Goal: Task Accomplishment & Management: Complete application form

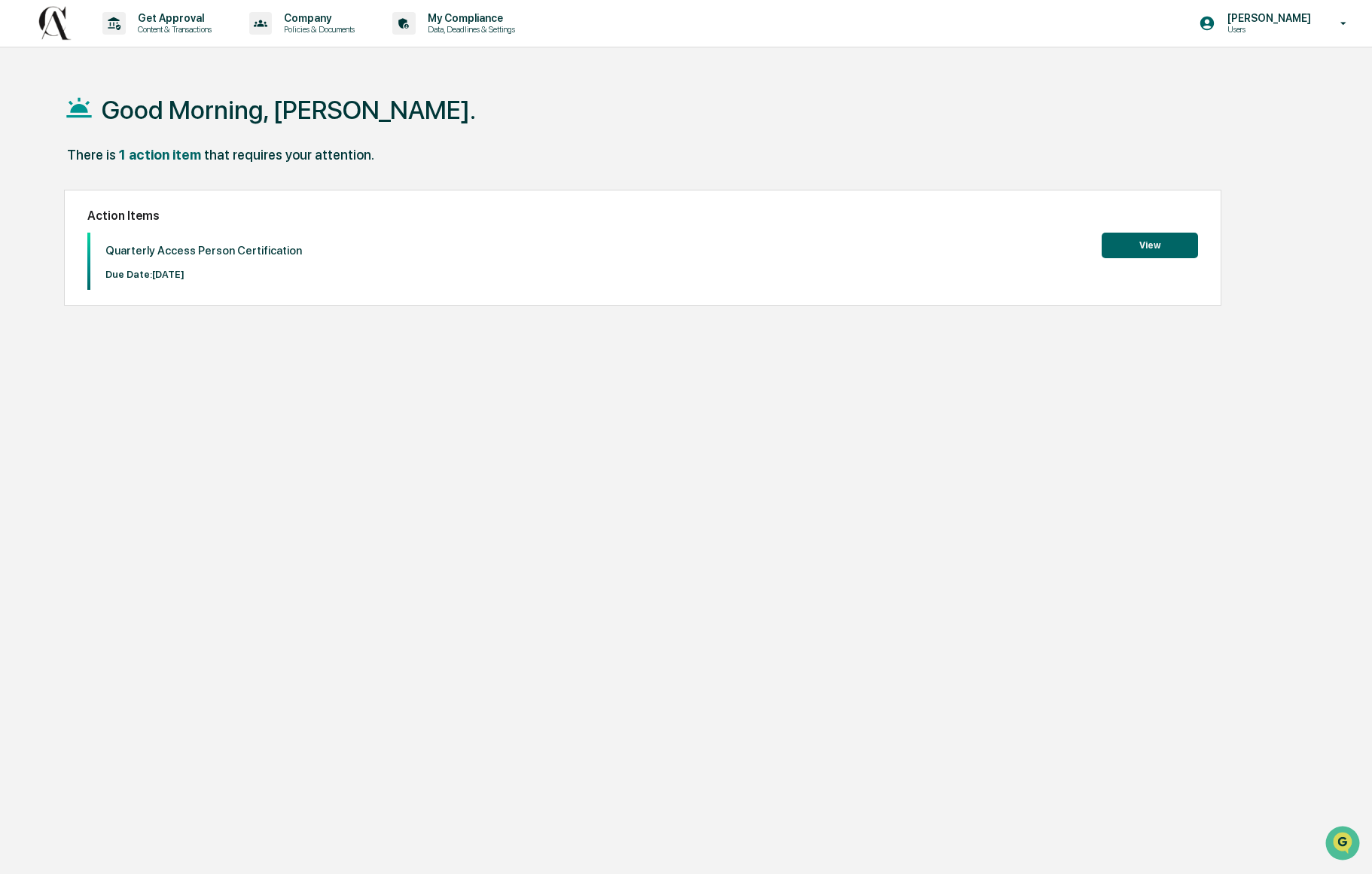
click at [1140, 243] on button "View" at bounding box center [1150, 245] width 96 height 25
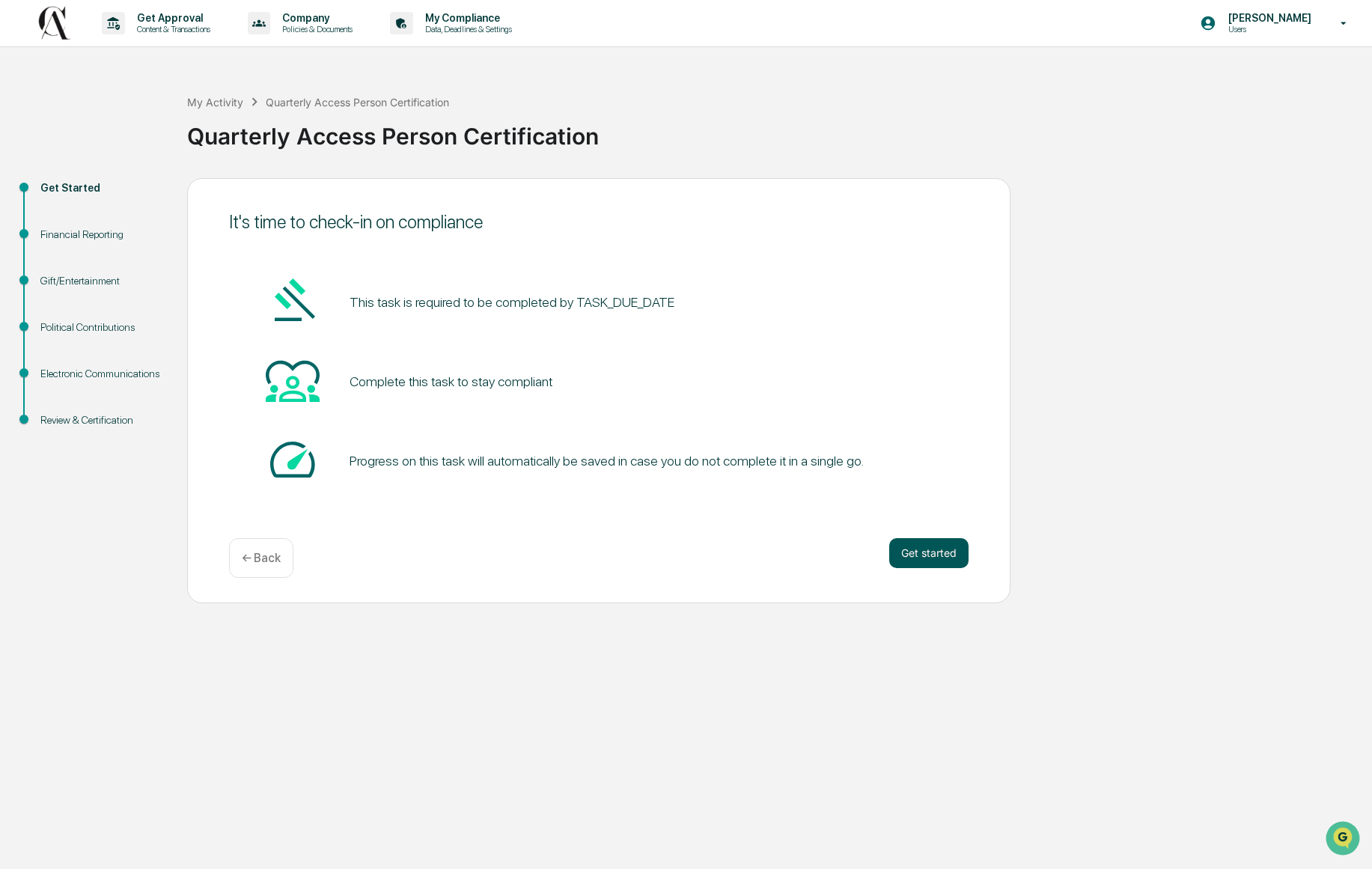
click at [940, 558] on button "Get started" at bounding box center [929, 553] width 80 height 30
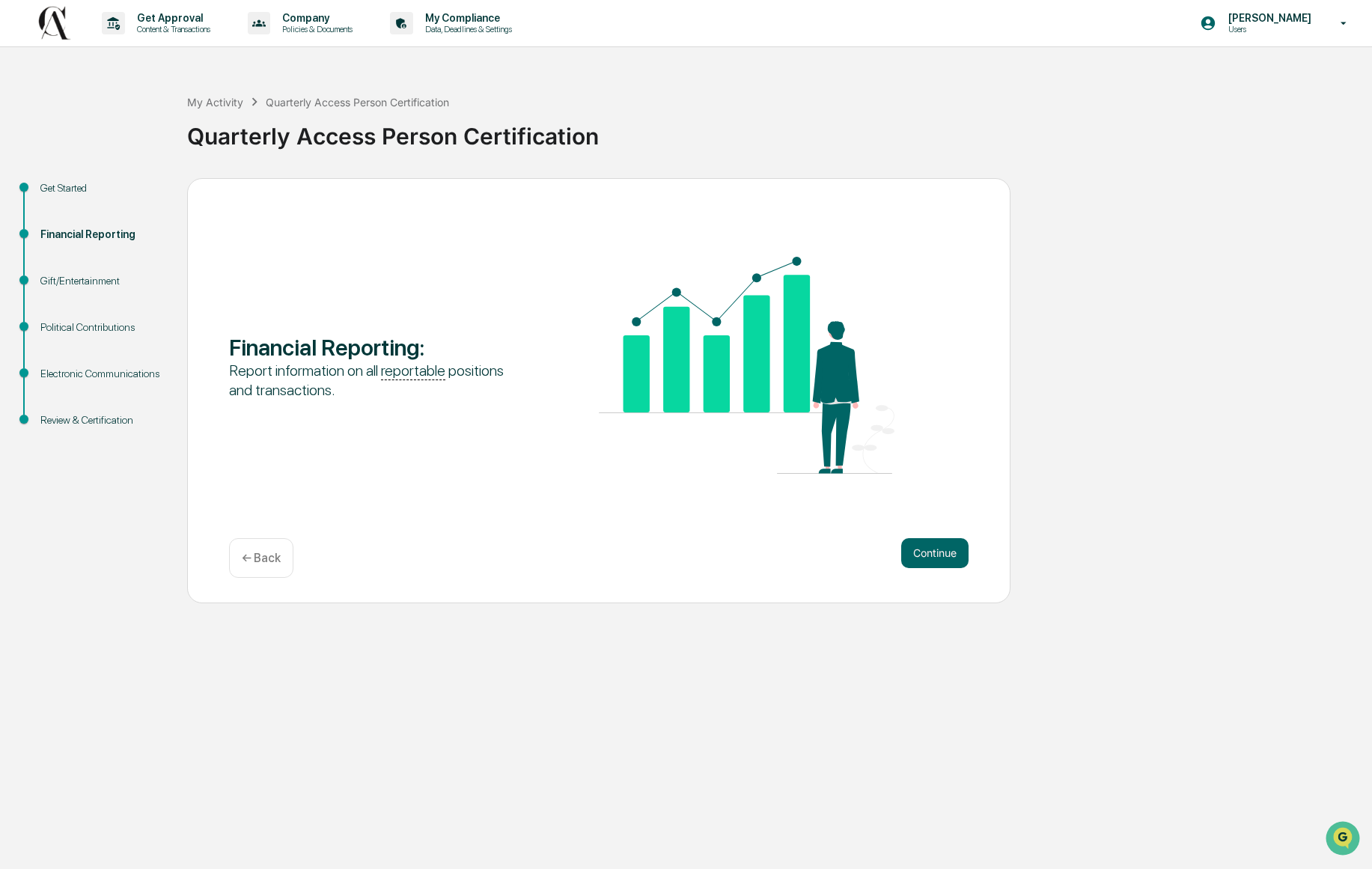
click at [940, 558] on button "Continue" at bounding box center [934, 553] width 67 height 30
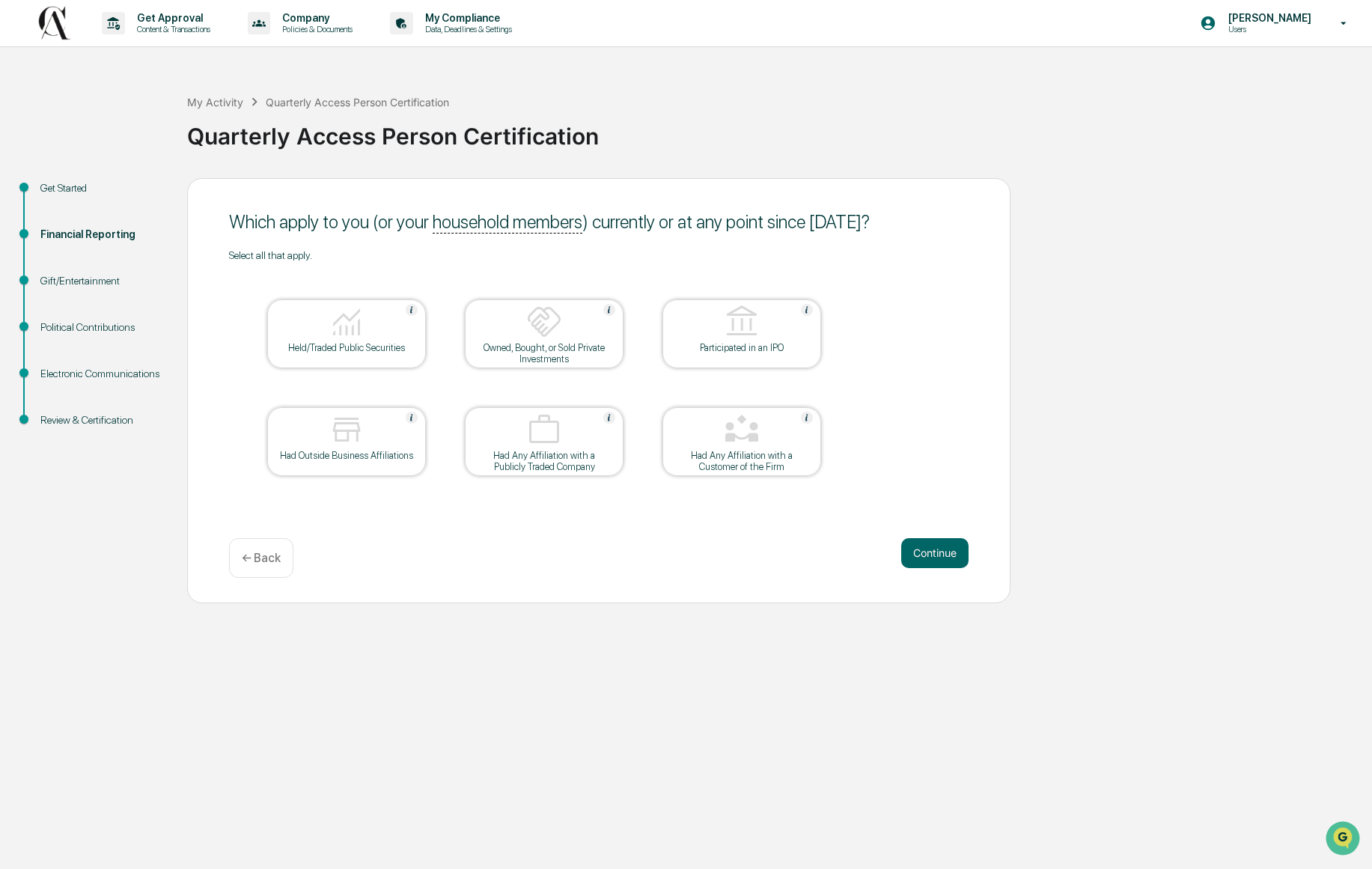
click at [940, 558] on button "Continue" at bounding box center [934, 553] width 67 height 30
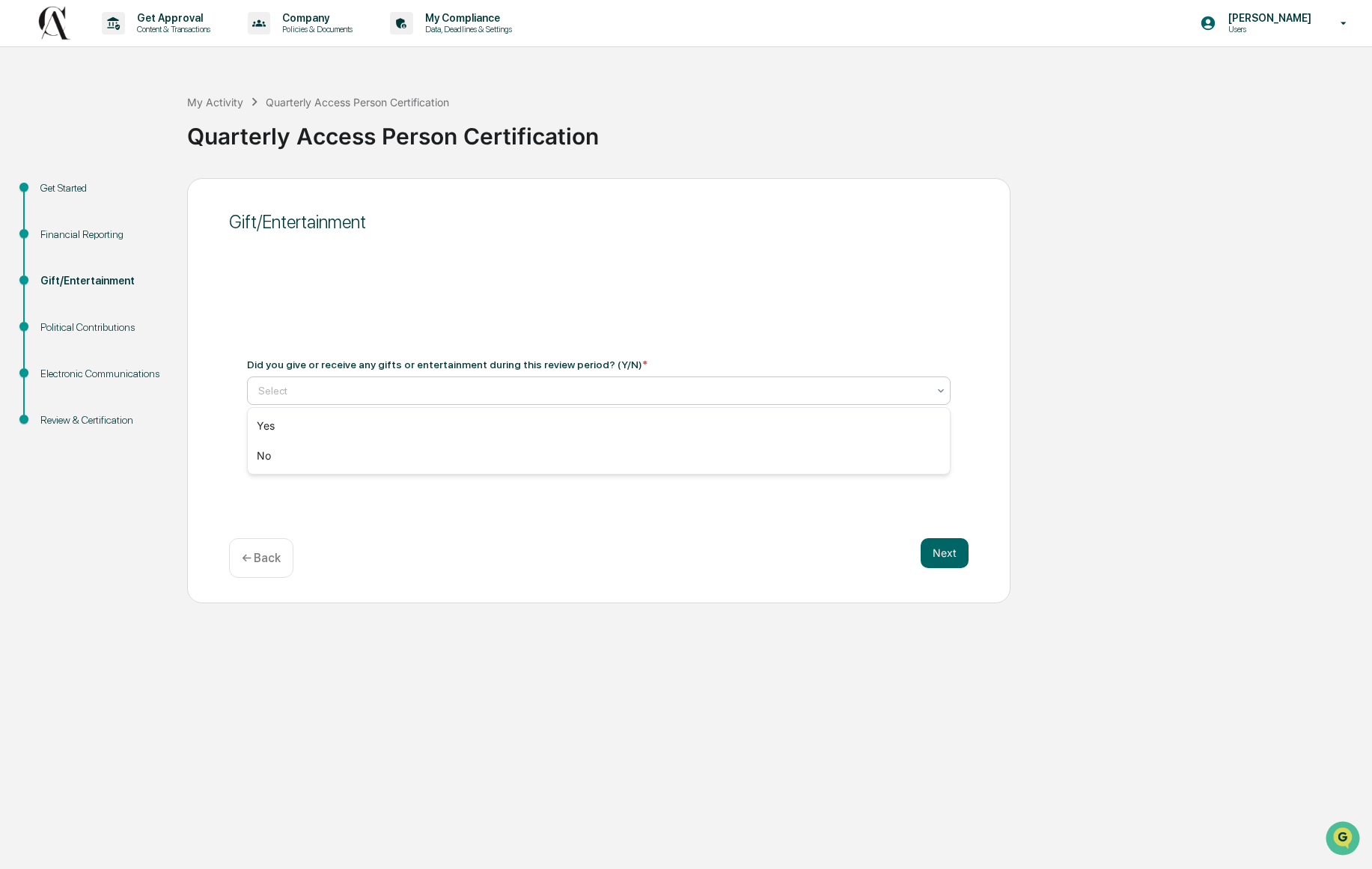
click at [821, 396] on div at bounding box center [593, 391] width 669 height 15
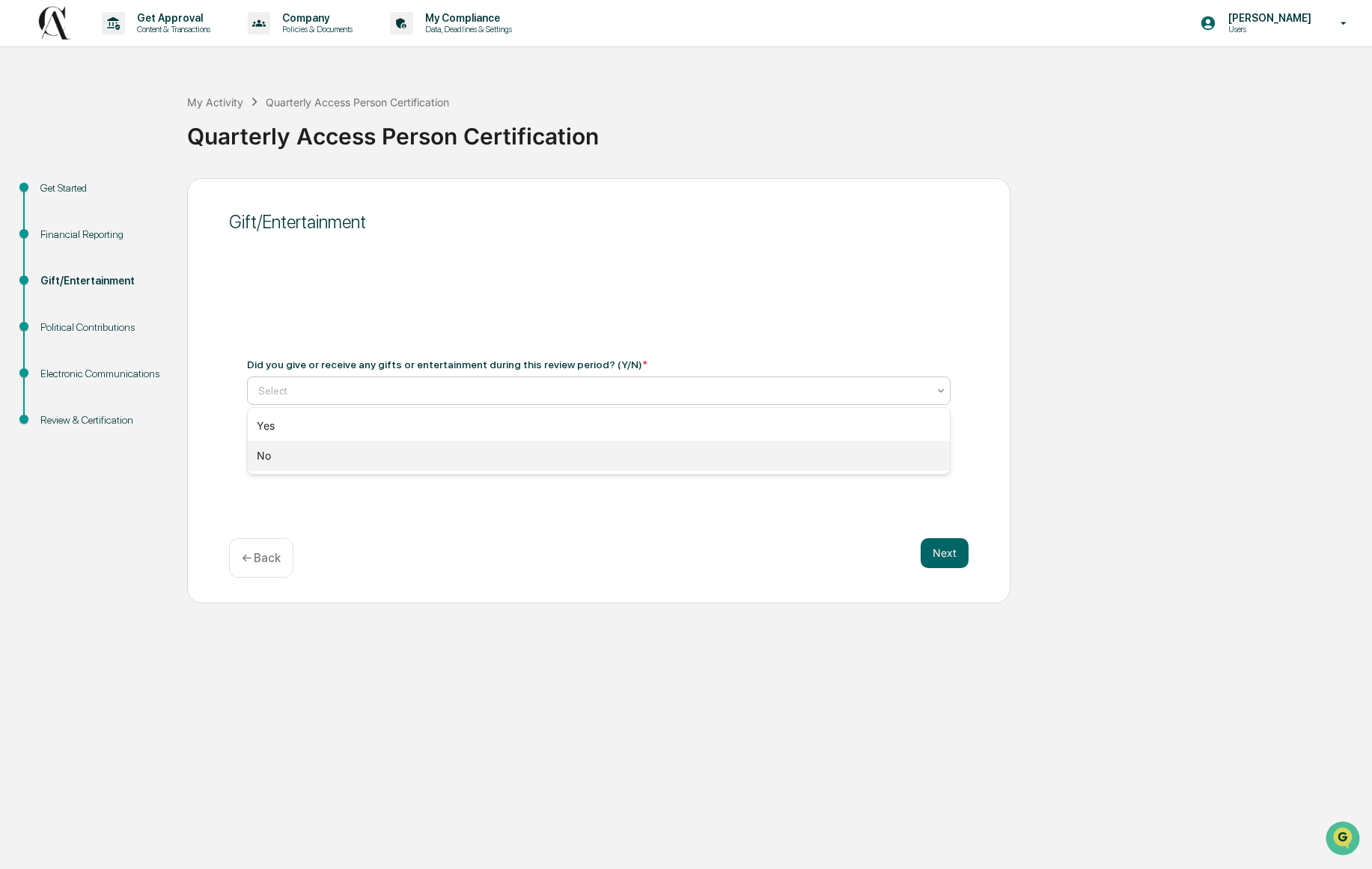
click at [817, 461] on div "No" at bounding box center [598, 455] width 702 height 30
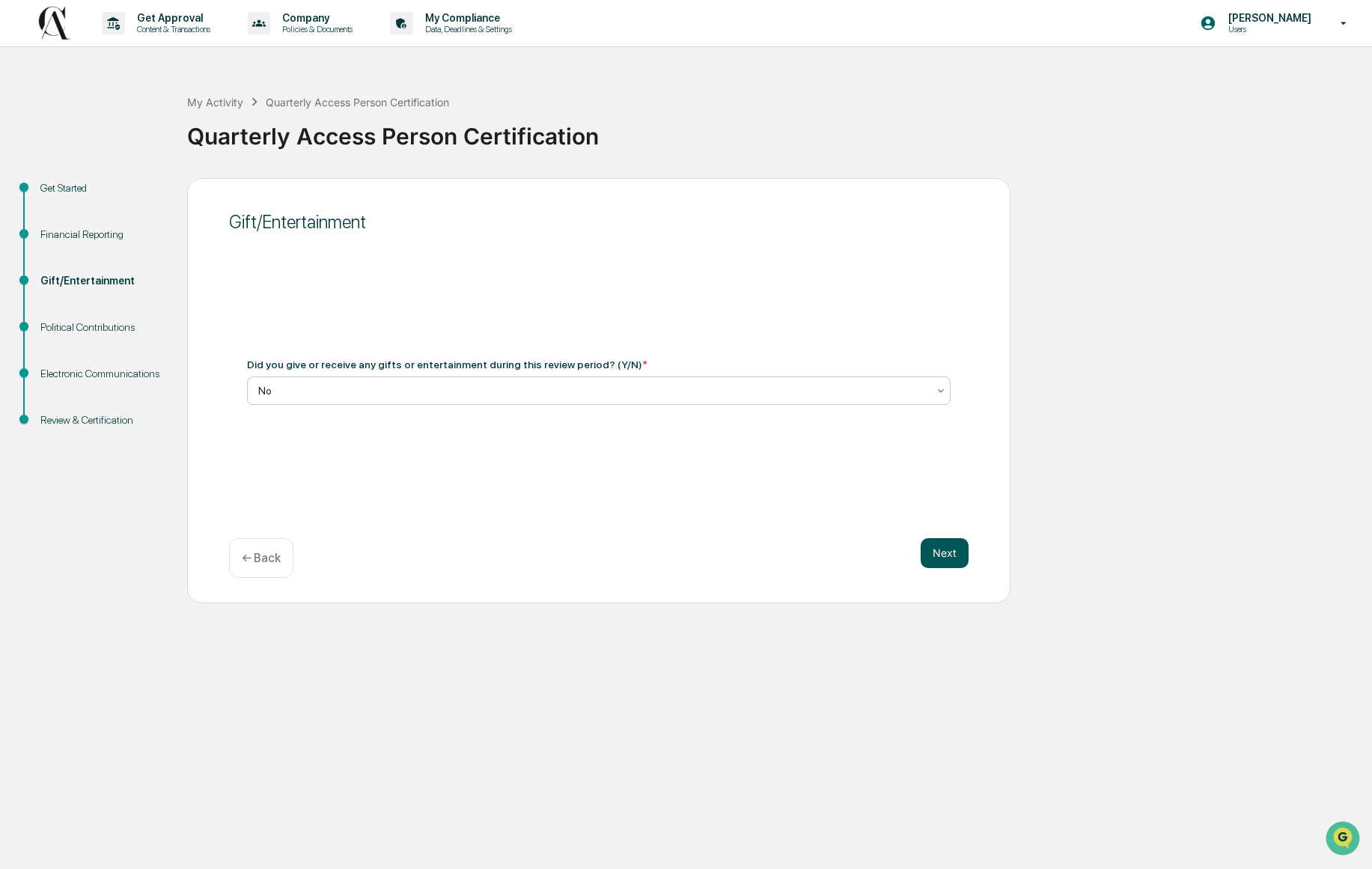
click at [948, 550] on button "Next" at bounding box center [945, 553] width 48 height 30
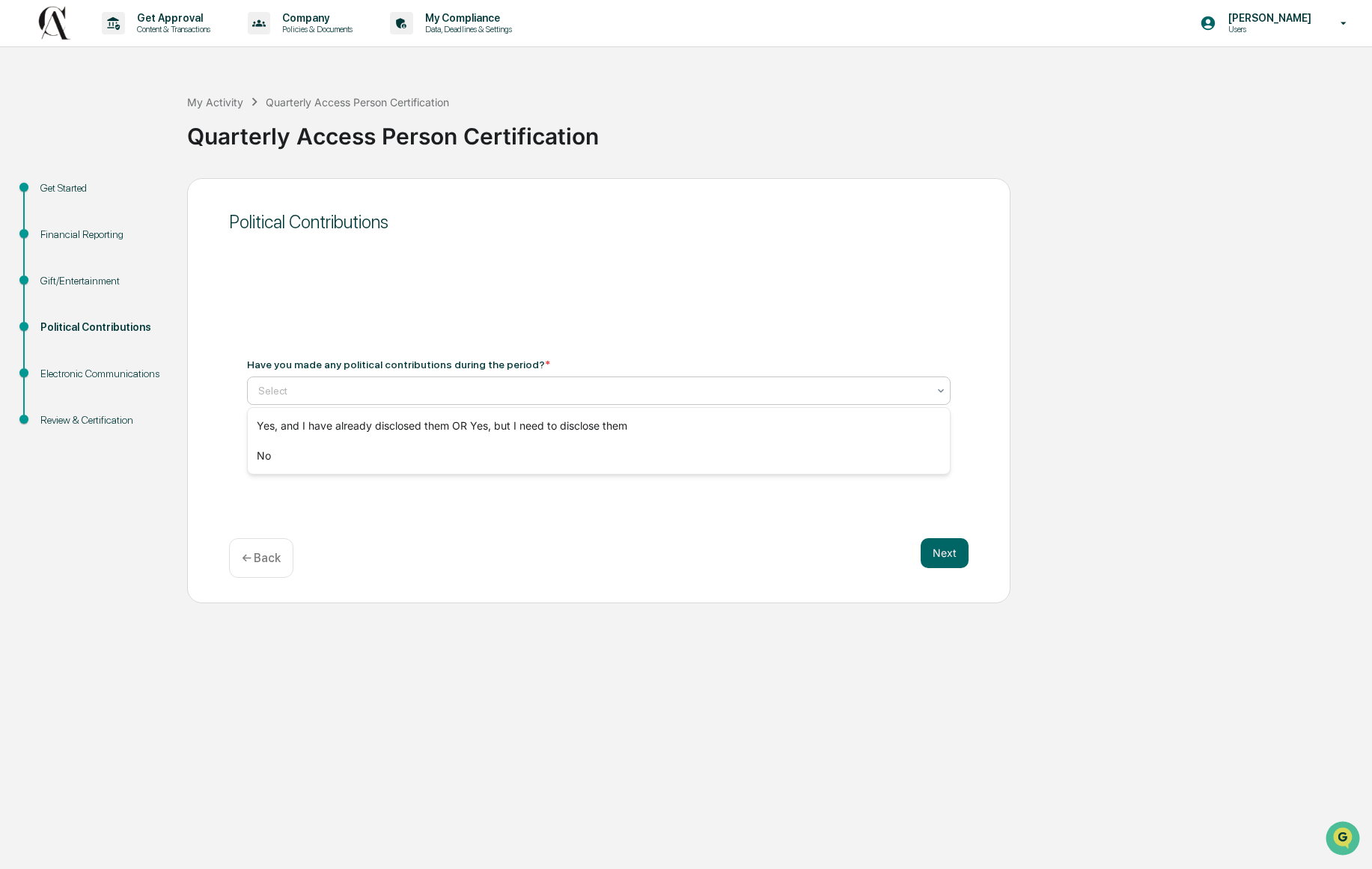
click at [549, 389] on div at bounding box center [593, 391] width 669 height 15
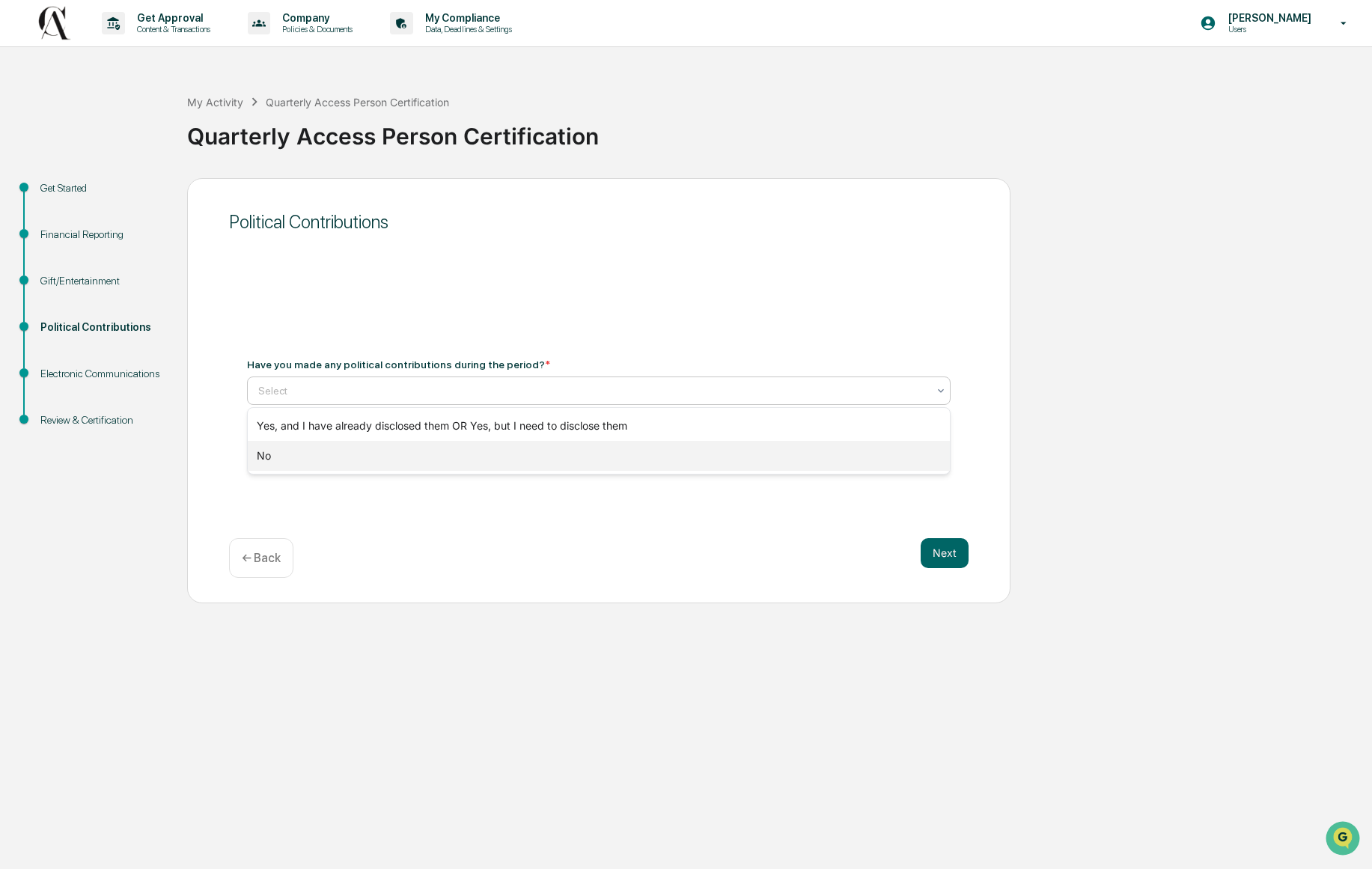
click at [535, 450] on div "No" at bounding box center [598, 455] width 702 height 30
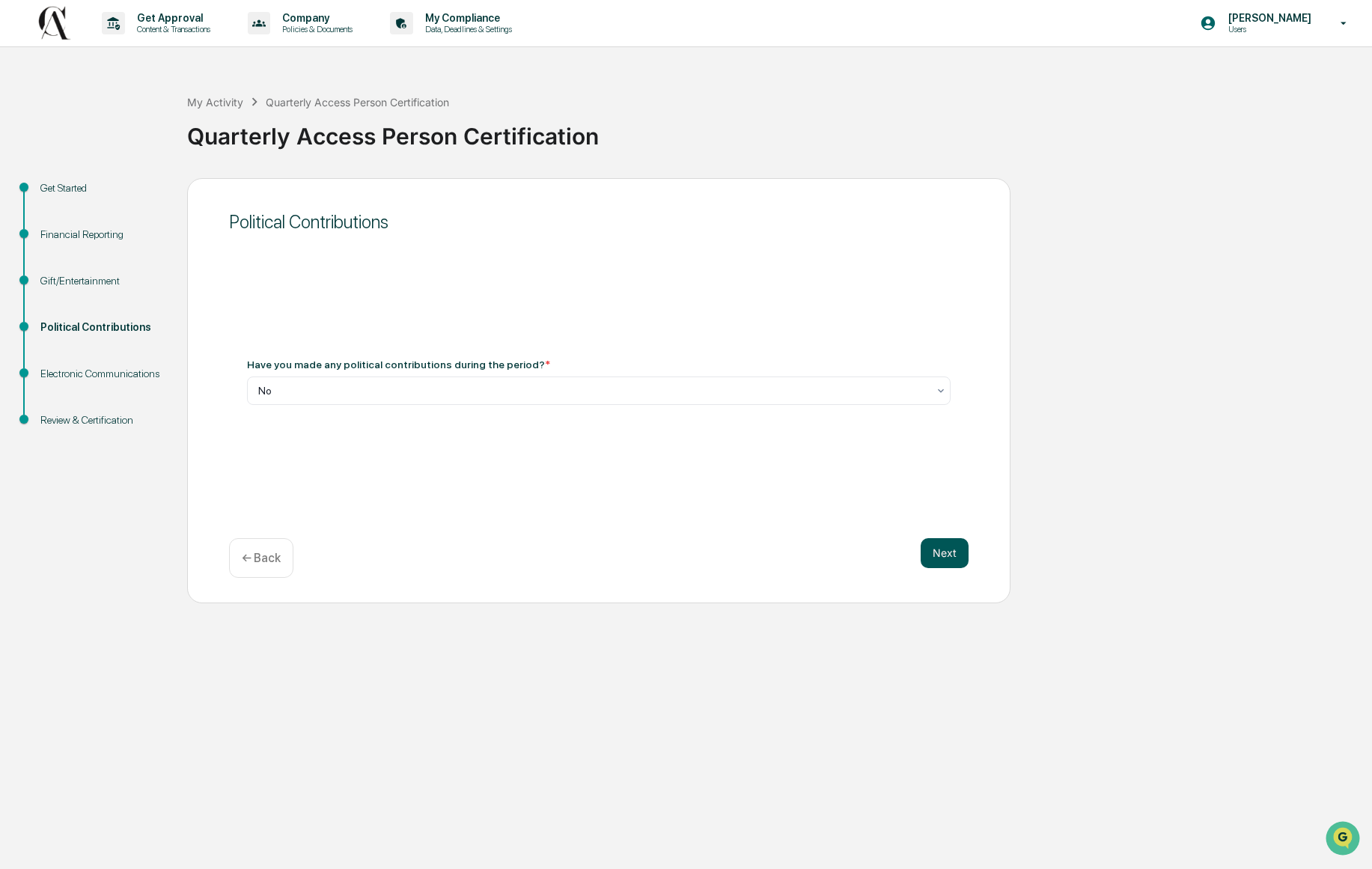
click at [934, 558] on button "Next" at bounding box center [945, 553] width 48 height 30
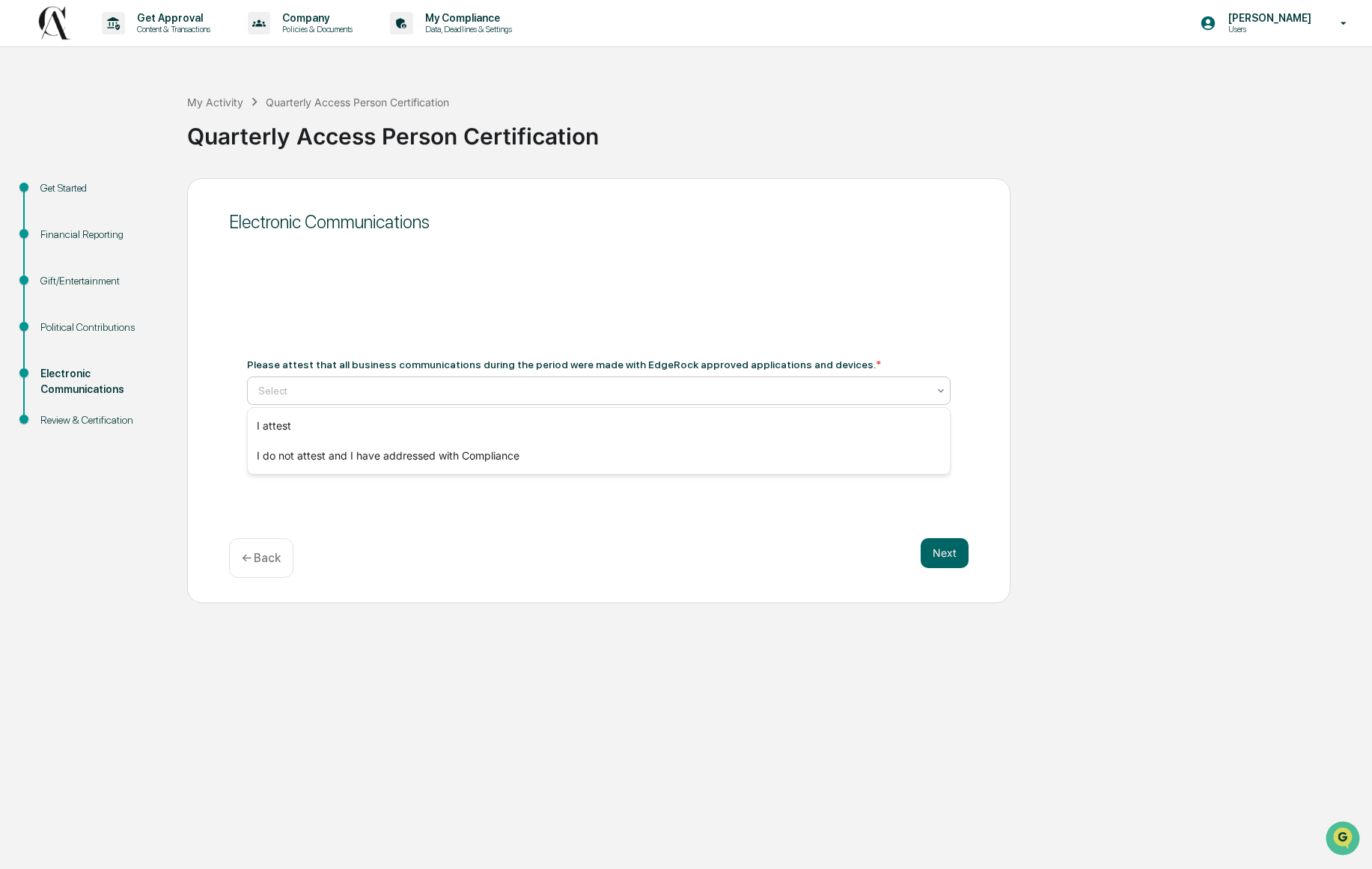
click at [543, 400] on div "Select" at bounding box center [592, 390] width 684 height 21
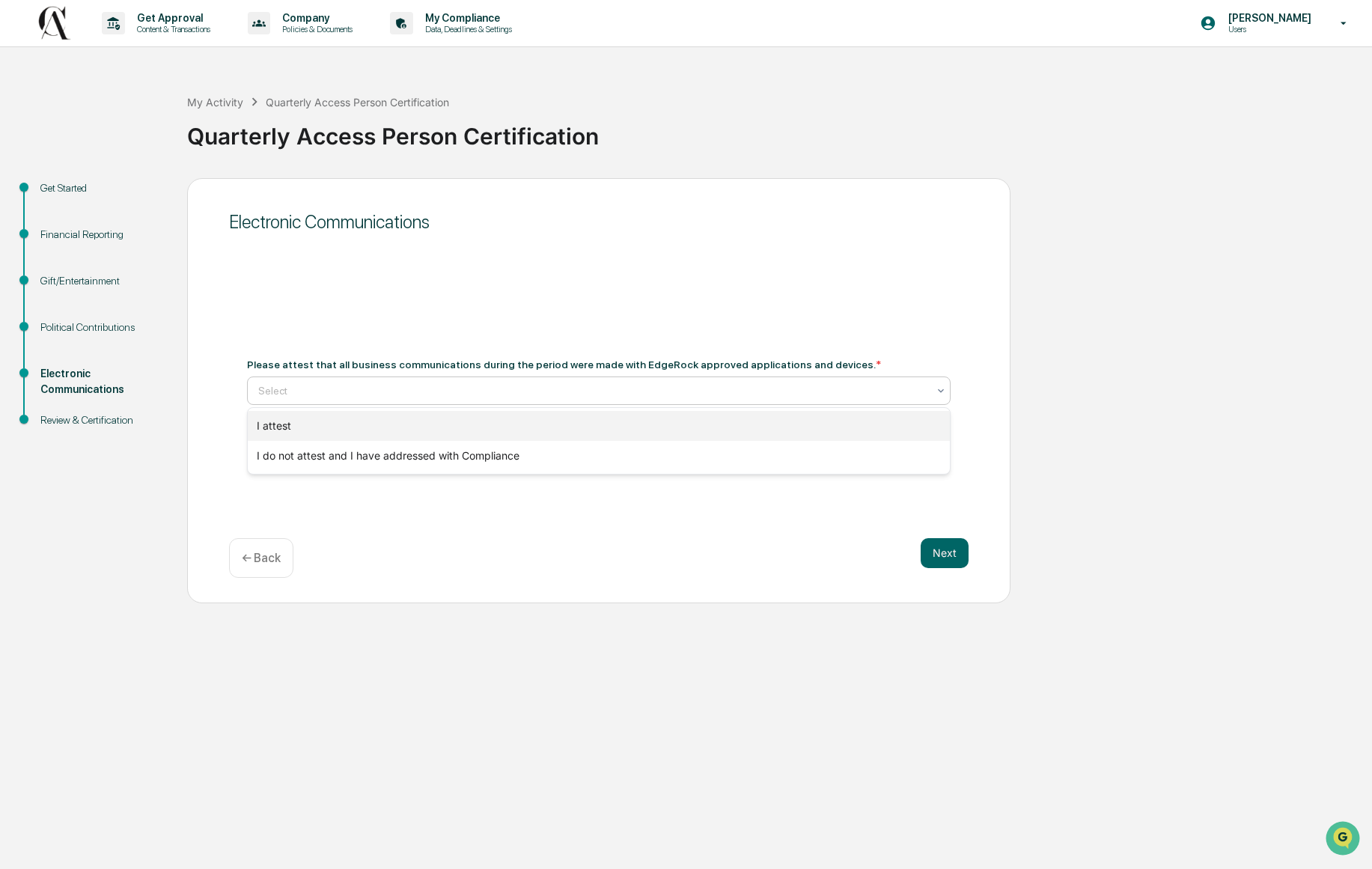
click at [535, 421] on div "I attest" at bounding box center [598, 426] width 702 height 30
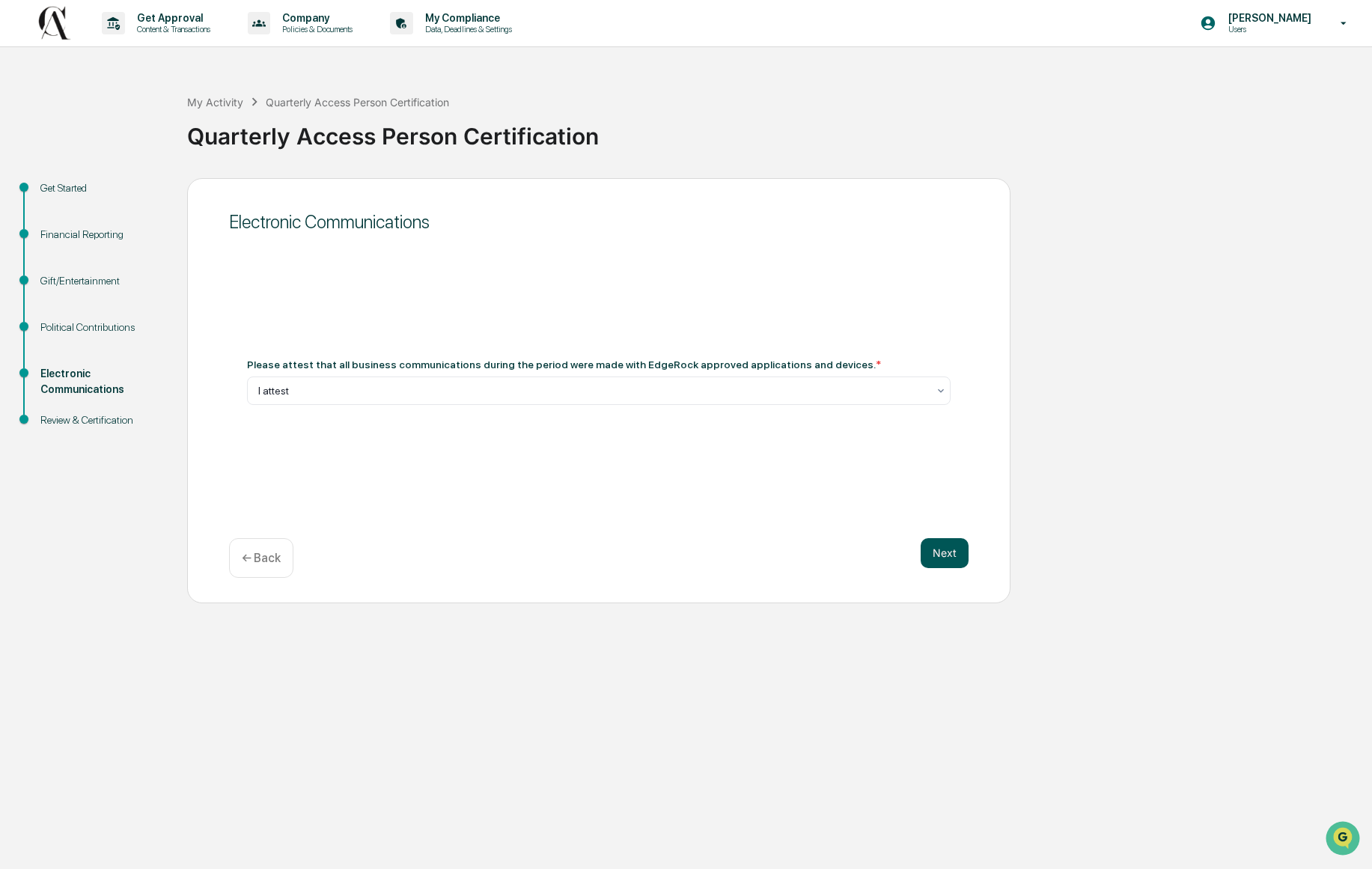
click at [953, 554] on button "Next" at bounding box center [945, 553] width 48 height 30
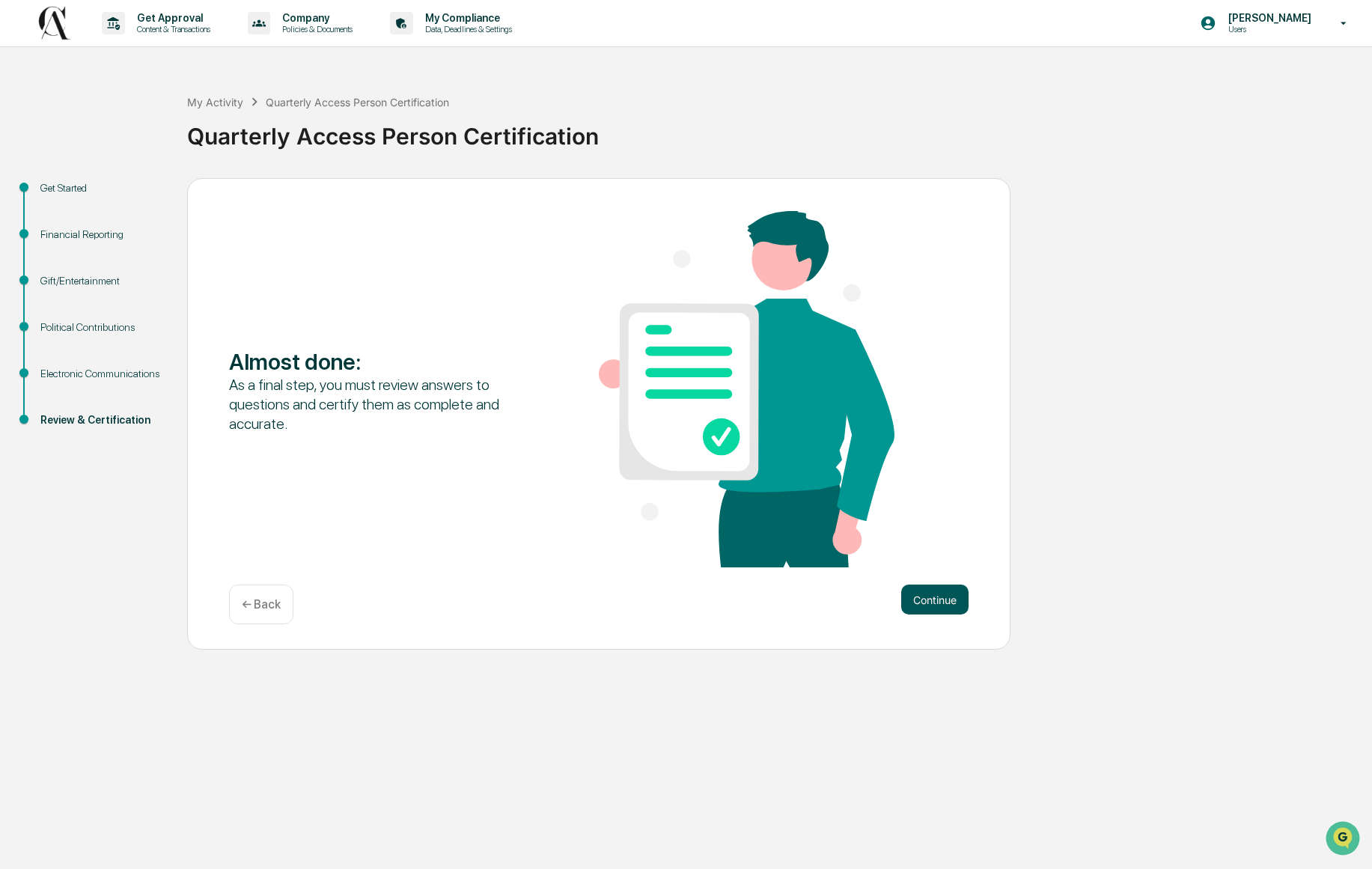
click at [912, 608] on button "Continue" at bounding box center [934, 599] width 67 height 30
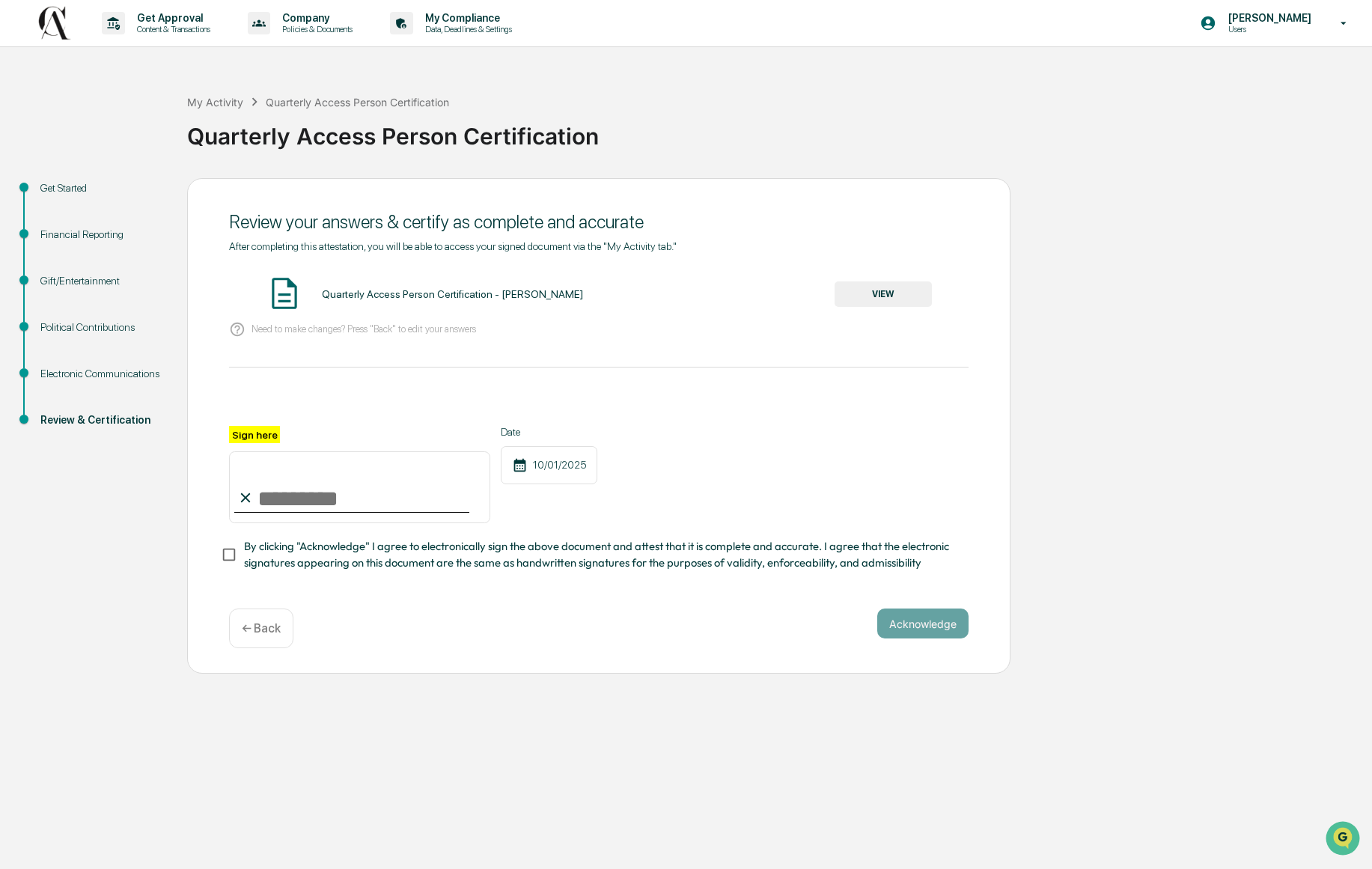
click at [360, 510] on input "Sign here" at bounding box center [359, 487] width 261 height 72
type input "**********"
click at [913, 638] on button "Acknowledge" at bounding box center [922, 623] width 91 height 30
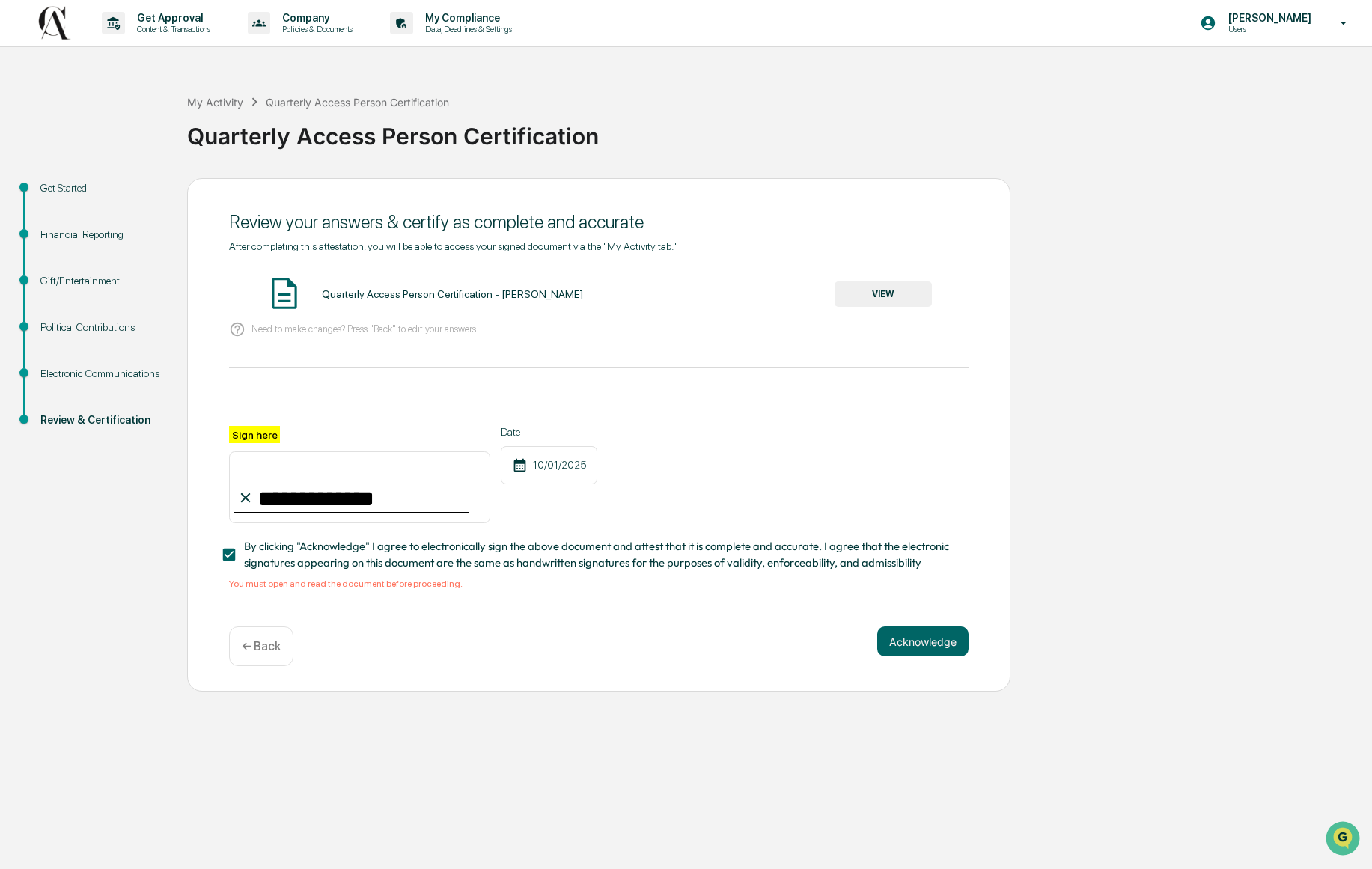
click at [897, 304] on button "VIEW" at bounding box center [883, 294] width 97 height 25
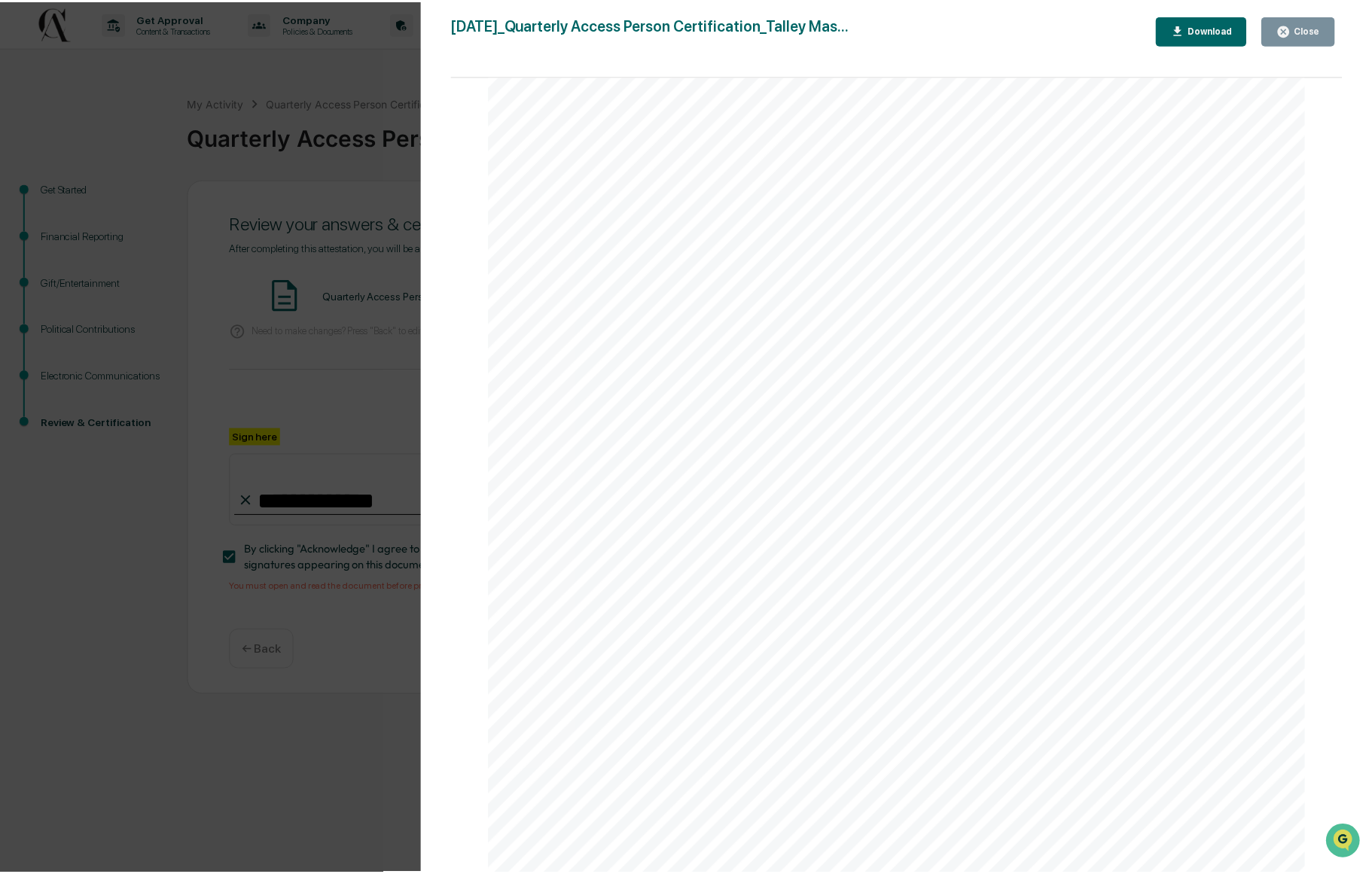
scroll to position [2829, 0]
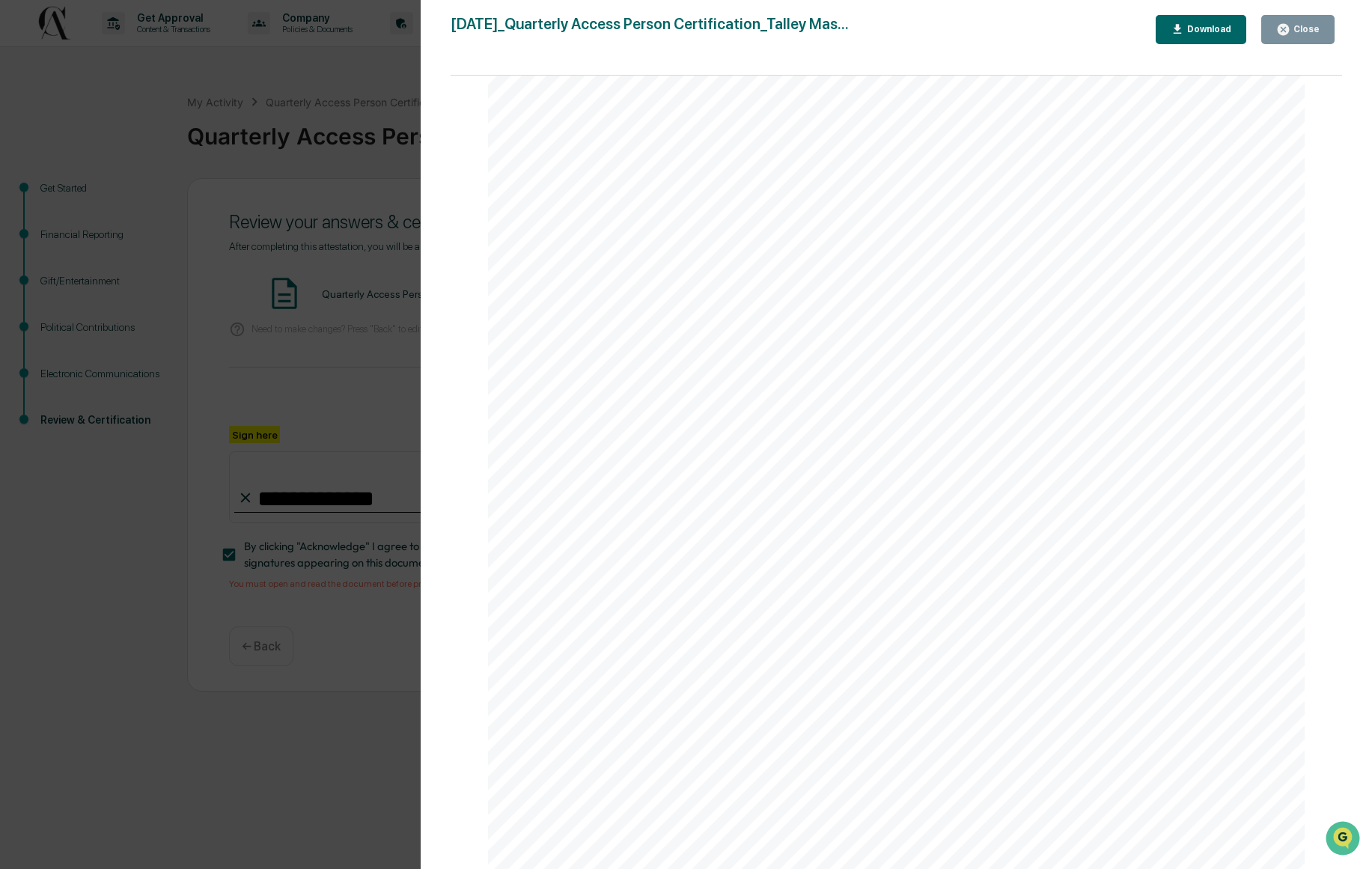
drag, startPoint x: 1294, startPoint y: 36, endPoint x: 1269, endPoint y: 51, distance: 29.2
click at [1293, 35] on div "Close" at bounding box center [1304, 30] width 29 height 11
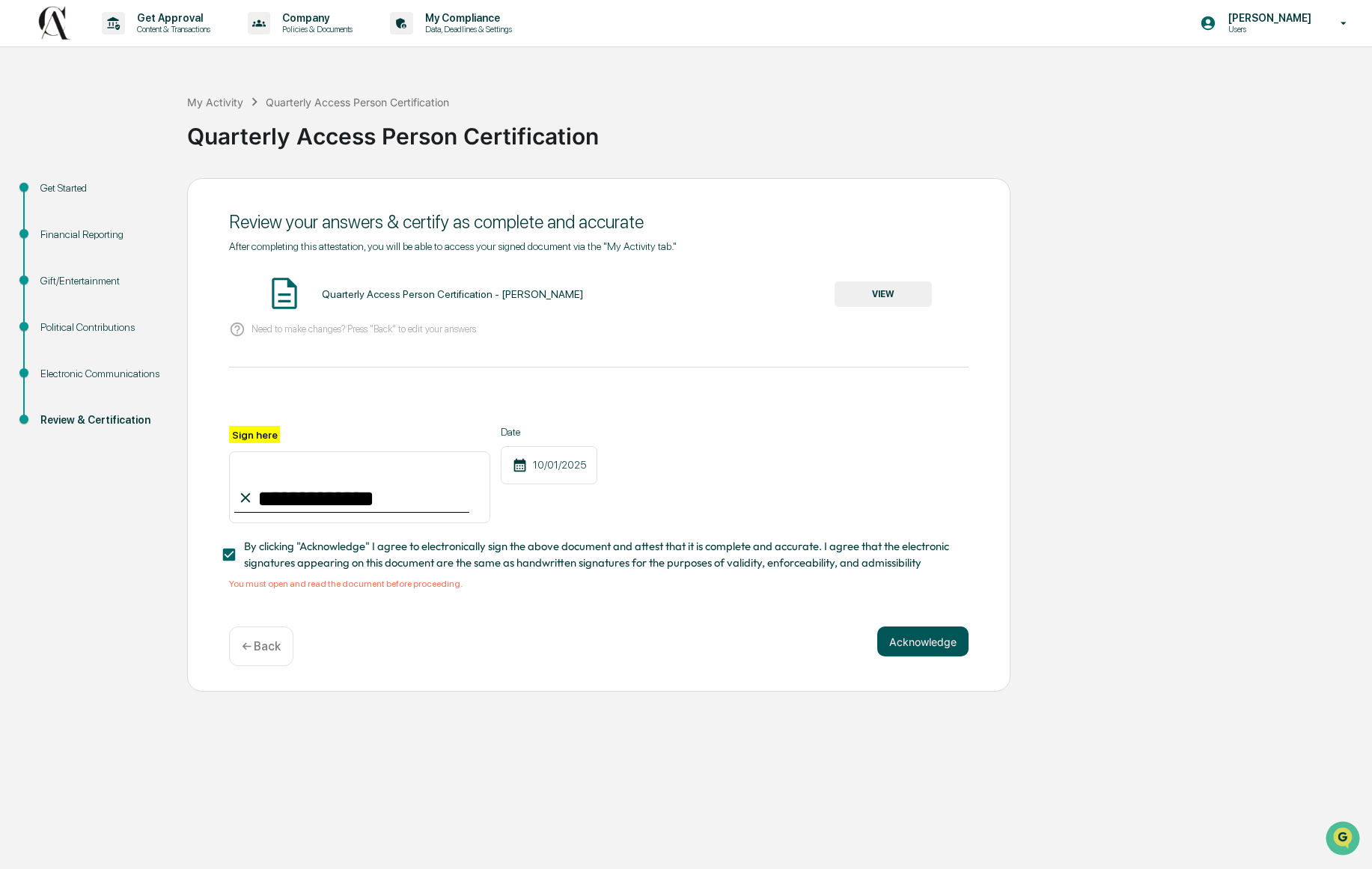
click at [928, 656] on button "Acknowledge" at bounding box center [922, 641] width 91 height 30
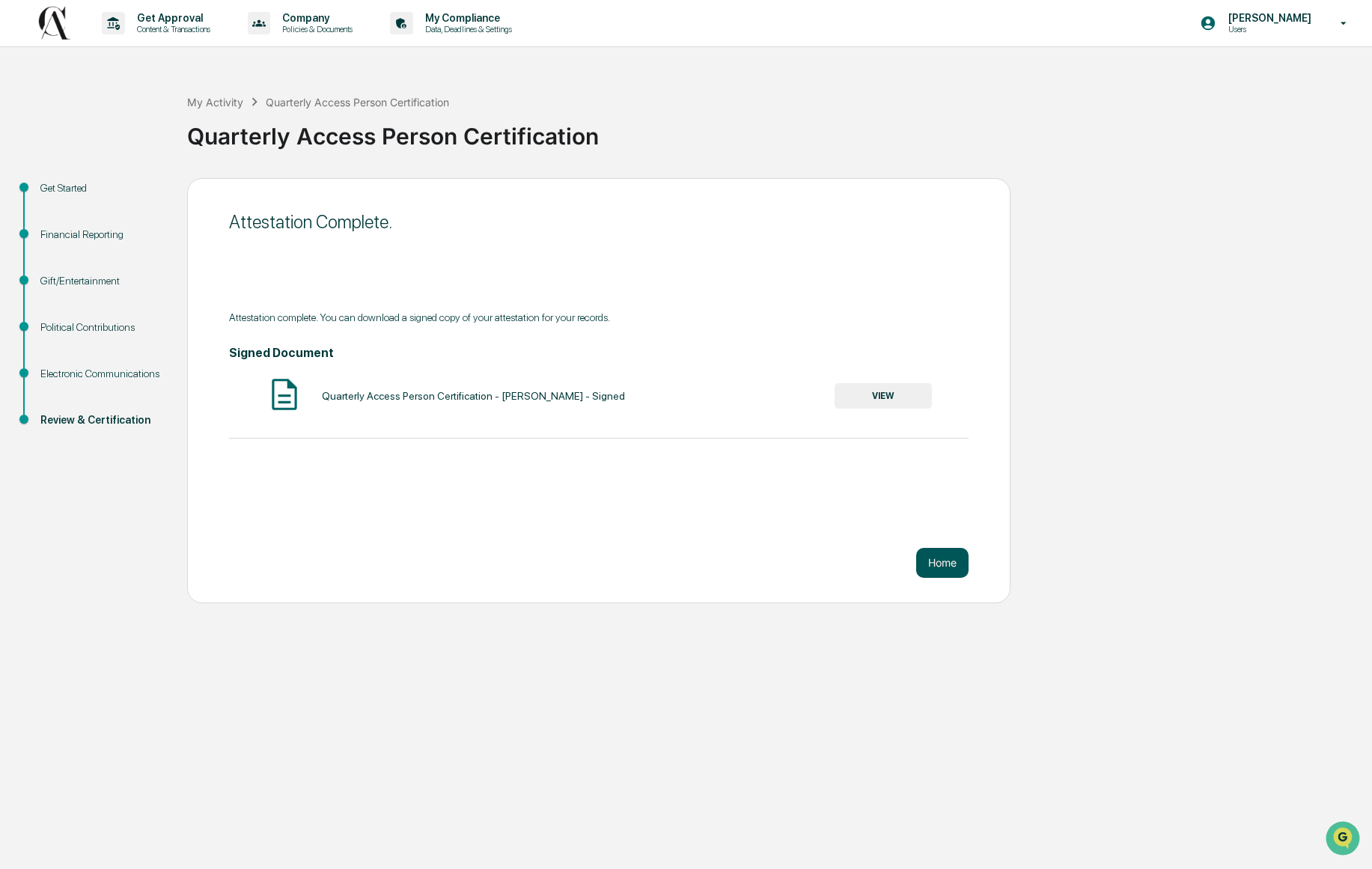
click at [954, 571] on button "Home" at bounding box center [942, 562] width 53 height 30
